Goal: Task Accomplishment & Management: Manage account settings

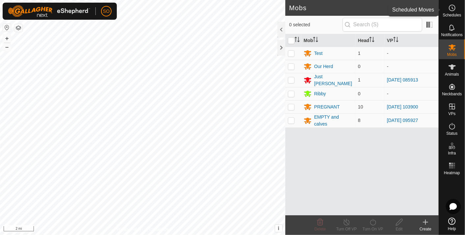
click at [453, 8] on icon at bounding box center [453, 8] width 8 height 8
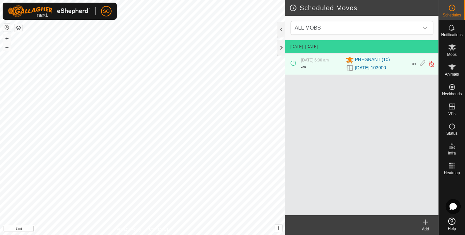
click at [426, 220] on icon at bounding box center [426, 223] width 8 height 8
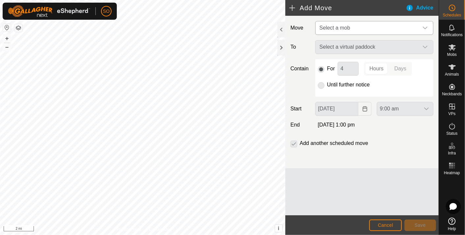
click at [425, 27] on icon "dropdown trigger" at bounding box center [425, 27] width 5 height 5
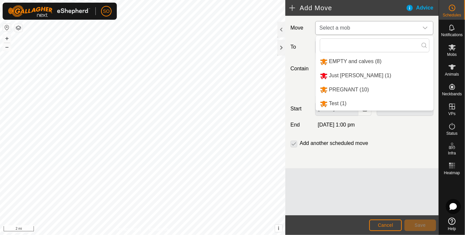
click at [358, 60] on li "EMPTY and calves (8)" at bounding box center [375, 62] width 118 height 14
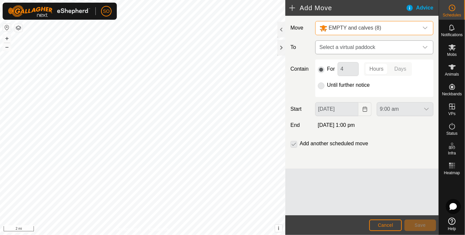
click at [425, 45] on icon "dropdown trigger" at bounding box center [425, 47] width 5 height 5
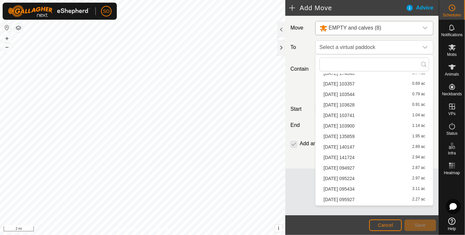
scroll to position [150, 0]
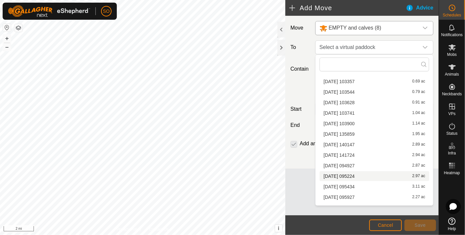
click at [354, 175] on li "[DATE] 095224 2.97 ac" at bounding box center [375, 177] width 110 height 10
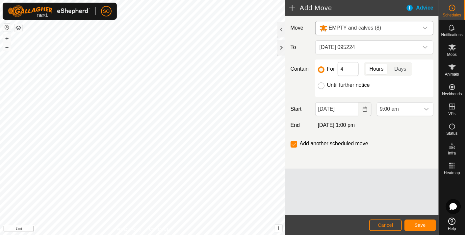
click at [322, 85] on input "Until further notice" at bounding box center [321, 86] width 7 height 7
radio input "true"
checkbox input "false"
click at [427, 107] on icon "dropdown trigger" at bounding box center [426, 109] width 5 height 5
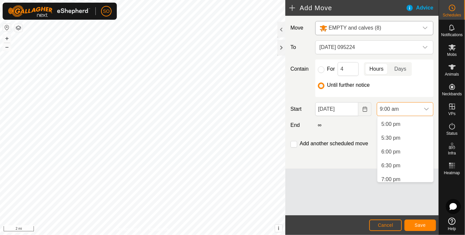
scroll to position [476, 0]
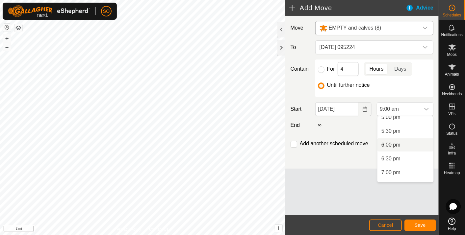
click at [397, 143] on li "6:00 pm" at bounding box center [406, 145] width 56 height 13
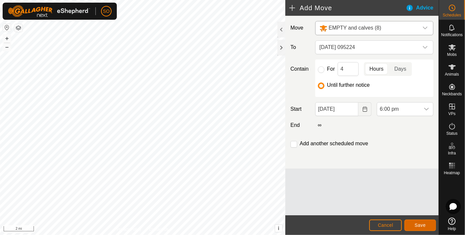
click at [421, 226] on span "Save" at bounding box center [420, 225] width 11 height 5
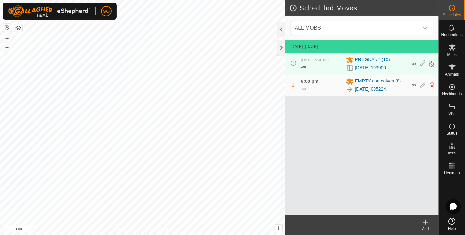
click at [426, 222] on icon at bounding box center [426, 222] width 0 height 5
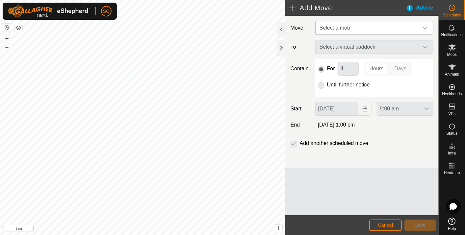
click at [427, 27] on icon "dropdown trigger" at bounding box center [425, 27] width 5 height 5
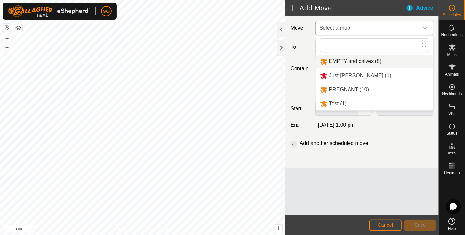
click at [368, 60] on li "EMPTY and calves (8)" at bounding box center [375, 62] width 118 height 14
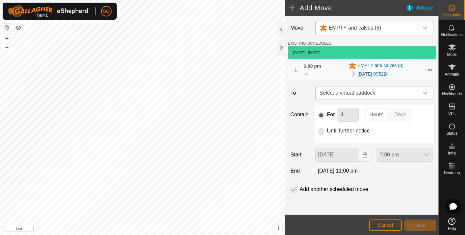
click at [426, 92] on icon "dropdown trigger" at bounding box center [425, 93] width 5 height 5
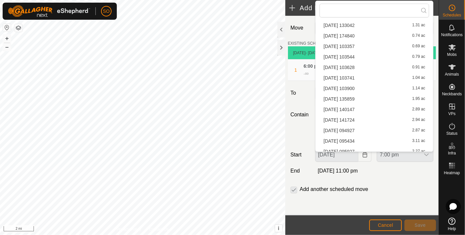
scroll to position [134, 0]
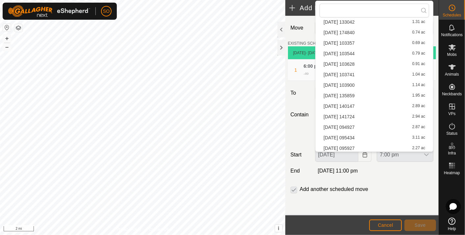
click at [361, 135] on li "[DATE] 095434 3.11 ac" at bounding box center [375, 138] width 110 height 10
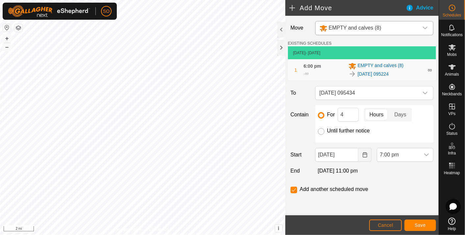
click at [320, 129] on input "Until further notice" at bounding box center [321, 131] width 7 height 7
radio input "true"
checkbox input "false"
click at [367, 154] on icon "Choose Date" at bounding box center [365, 154] width 4 height 5
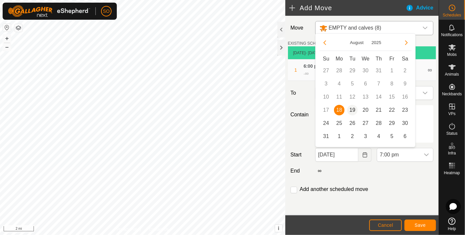
click at [353, 108] on span "19" at bounding box center [352, 110] width 11 height 11
type input "[DATE]"
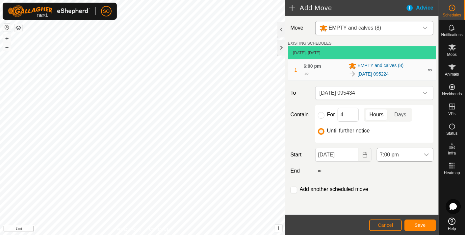
click at [427, 153] on icon "dropdown trigger" at bounding box center [426, 154] width 5 height 5
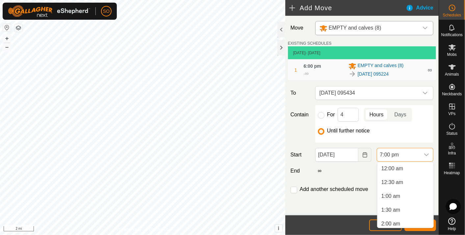
scroll to position [473, 0]
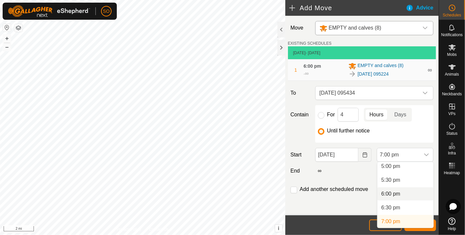
click at [396, 191] on li "6:00 pm" at bounding box center [406, 194] width 56 height 13
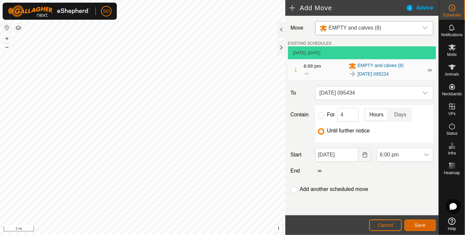
click at [421, 225] on span "Save" at bounding box center [420, 225] width 11 height 5
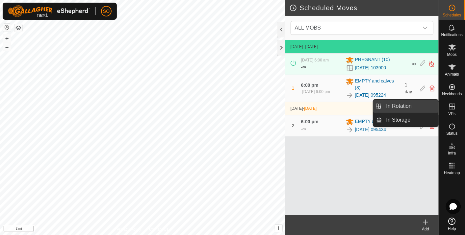
click at [403, 104] on link "In Rotation" at bounding box center [411, 106] width 56 height 13
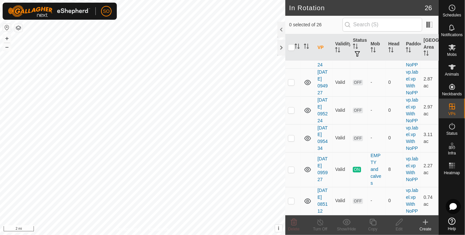
scroll to position [764, 0]
click at [5, 27] on button "button" at bounding box center [7, 28] width 8 height 8
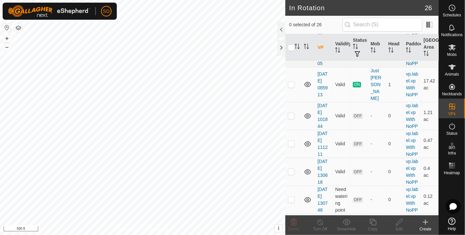
scroll to position [0, 0]
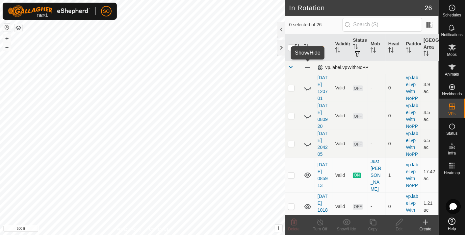
click at [306, 66] on span at bounding box center [307, 67] width 7 height 7
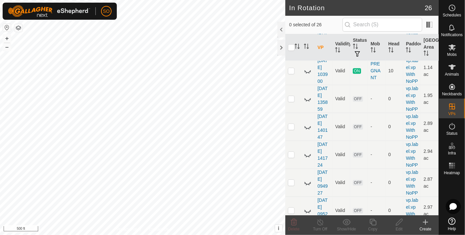
scroll to position [512, 0]
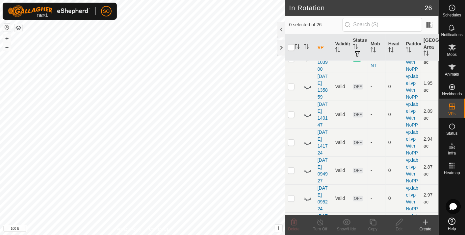
click at [291, 61] on p-checkbox at bounding box center [291, 58] width 7 height 5
click at [292, 61] on p-checkbox at bounding box center [291, 58] width 7 height 5
checkbox input "false"
click at [309, 63] on icon at bounding box center [308, 59] width 8 height 8
